Goal: Complete application form

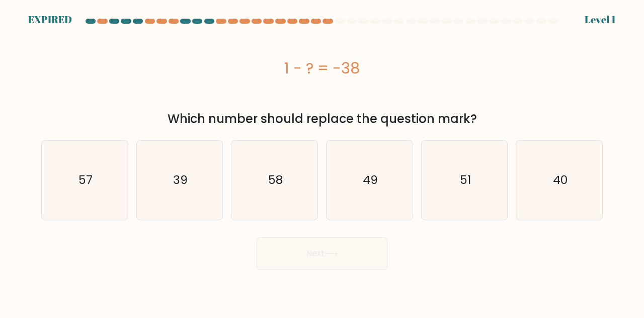
click at [229, 168] on div "c. 58" at bounding box center [274, 180] width 95 height 80
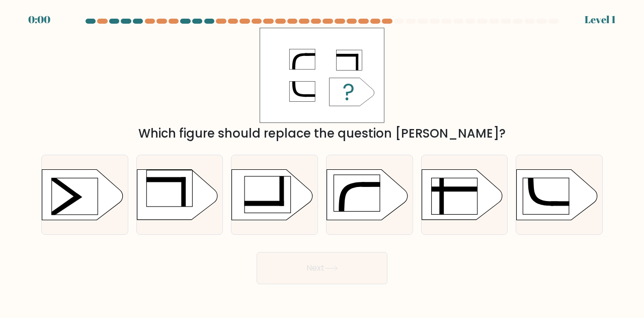
click at [149, 107] on div "Which figure should replace the question [PERSON_NAME]?" at bounding box center [322, 85] width 574 height 115
